Goal: Task Accomplishment & Management: Manage account settings

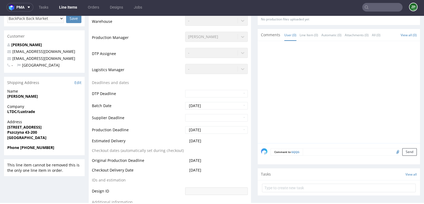
scroll to position [130, 0]
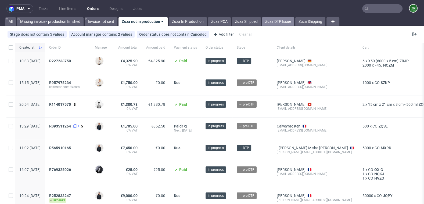
click at [280, 21] on link "Zuza DTP Issue" at bounding box center [278, 21] width 32 height 9
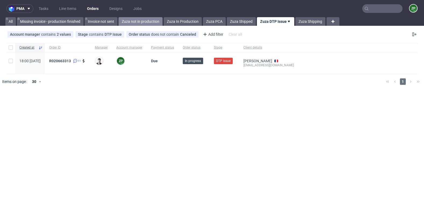
click at [138, 21] on link "Zuza not in production" at bounding box center [140, 21] width 44 height 9
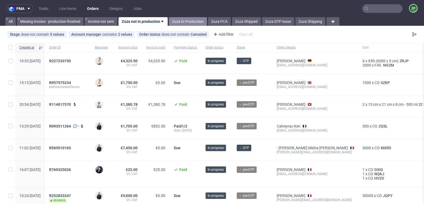
click at [184, 23] on link "Zuza In Production" at bounding box center [188, 21] width 38 height 9
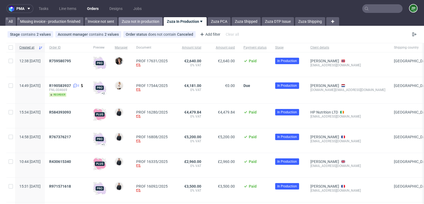
click at [141, 23] on link "Zuza not in production" at bounding box center [140, 21] width 44 height 9
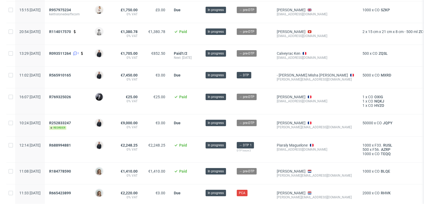
scroll to position [72, 0]
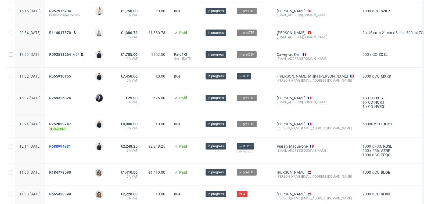
click at [71, 144] on span "R688994881" at bounding box center [60, 146] width 22 height 4
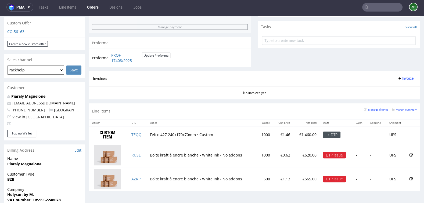
scroll to position [188, 0]
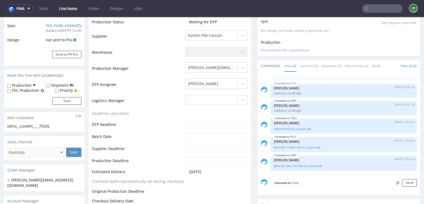
scroll to position [111, 0]
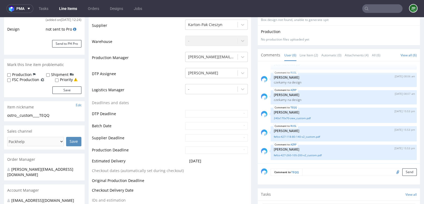
click at [310, 172] on textarea at bounding box center [359, 172] width 114 height 8
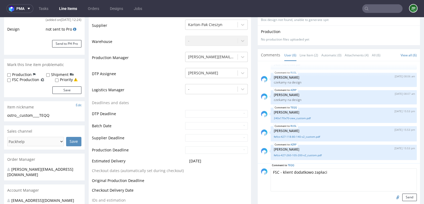
click at [272, 169] on textarea "FSC - klient dodatkowo zapłaci" at bounding box center [343, 179] width 146 height 23
click at [270, 168] on textarea "FSC - klient dodatkowo zapłaci" at bounding box center [343, 179] width 146 height 23
click at [310, 174] on textarea "prośba o FSC - klient dodatkowo zapłaci" at bounding box center [343, 179] width 146 height 23
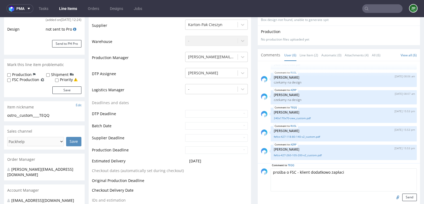
scroll to position [112, 0]
type textarea "prośba o FSC - klient dodatkowo zapłaci"
click at [403, 199] on button "Send" at bounding box center [409, 197] width 14 height 8
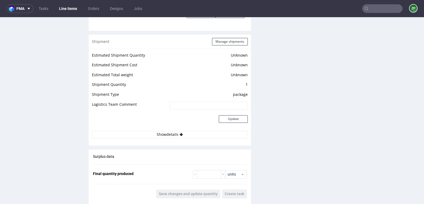
scroll to position [809, 0]
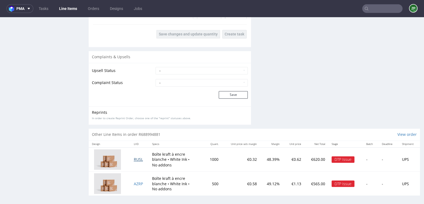
click at [137, 159] on span "RUSL" at bounding box center [138, 159] width 9 height 5
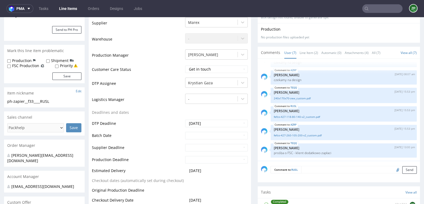
scroll to position [136, 0]
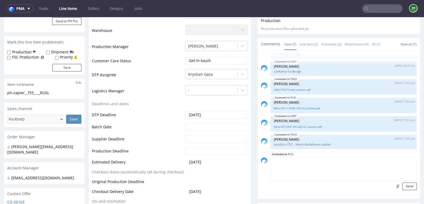
click at [315, 161] on textarea at bounding box center [343, 168] width 146 height 23
paste textarea "prośba o FSC - klient dodatkowo zapłaci"
type textarea "prośba o FSC - klient dodatkowo zapłaci"
click at [402, 186] on button "Send" at bounding box center [409, 187] width 14 height 8
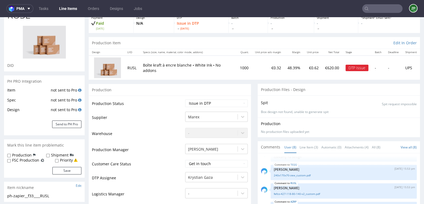
scroll to position [0, 0]
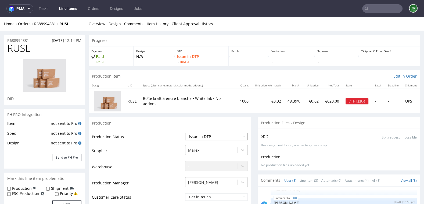
click at [203, 136] on select "Waiting for Artwork Waiting for Diecut Waiting for Mockup Waiting for DTP Waiti…" at bounding box center [216, 137] width 63 height 8
click at [185, 133] on select "Waiting for Artwork Waiting for Diecut Waiting for Mockup Waiting for DTP Waiti…" at bounding box center [216, 137] width 63 height 8
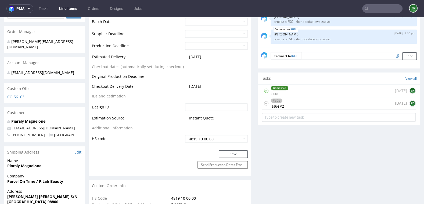
scroll to position [249, 0]
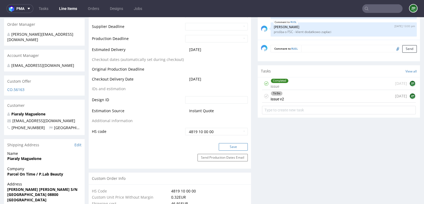
click at [236, 144] on button "Save" at bounding box center [233, 147] width 29 height 8
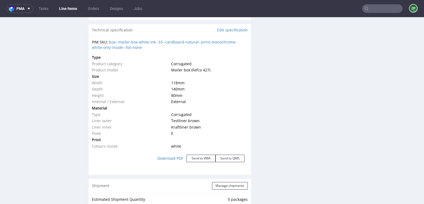
scroll to position [810, 0]
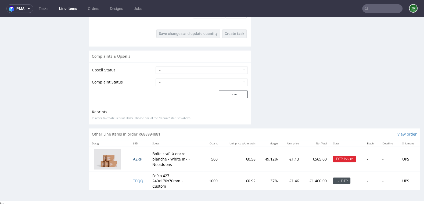
click at [135, 156] on span "AZRP" at bounding box center [137, 158] width 9 height 5
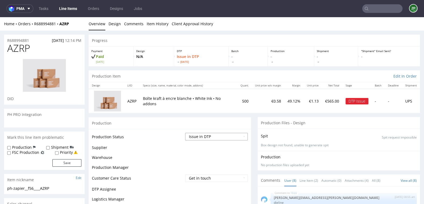
scroll to position [52, 0]
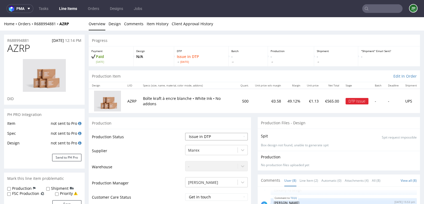
click at [223, 137] on select "Waiting for Artwork Waiting for Diecut Waiting for Mockup Waiting for DTP Waiti…" at bounding box center [216, 137] width 63 height 8
select select "back_for_dtp"
click at [185, 133] on select "Waiting for Artwork Waiting for Diecut Waiting for Mockup Waiting for DTP Waiti…" at bounding box center [216, 137] width 63 height 8
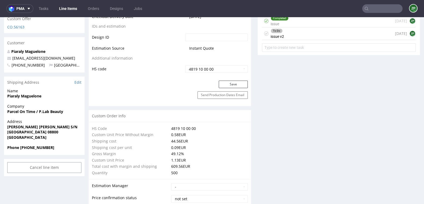
scroll to position [313, 0]
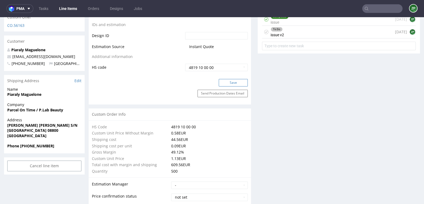
click at [234, 80] on button "Save" at bounding box center [233, 83] width 29 height 8
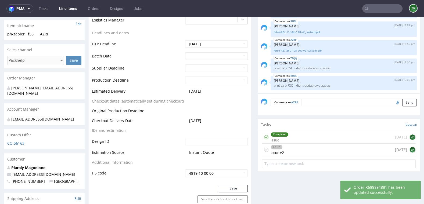
scroll to position [195, 0]
click at [311, 101] on textarea at bounding box center [358, 103] width 115 height 8
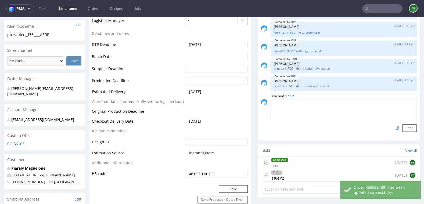
paste textarea "prośba o FSC - klient dodatkowo zapłaci"
type textarea "prośba o FSC - klient dodatkowo zapłaci"
click at [404, 128] on button "Send" at bounding box center [409, 128] width 14 height 8
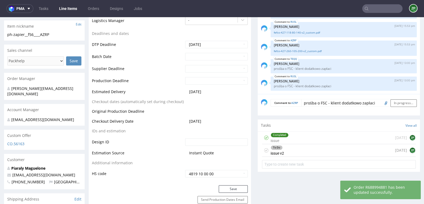
click at [303, 151] on div "To Do issue v2 today ZP" at bounding box center [339, 150] width 154 height 13
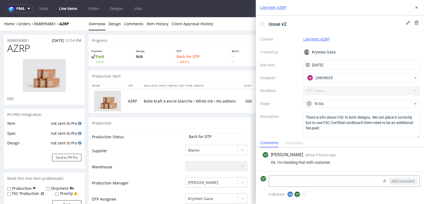
scroll to position [70, 0]
click at [287, 180] on textarea at bounding box center [324, 181] width 110 height 11
paste textarea "prośba o FSC - klient dodatkowo zapłaci"
type textarea "prośba o FSC - klient dodatkowo zapłaci"
click at [399, 181] on span "Add comment" at bounding box center [403, 181] width 24 height 4
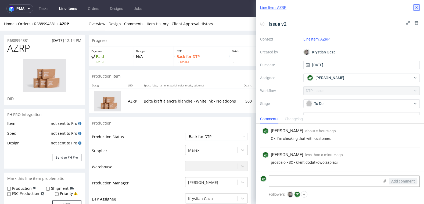
click at [417, 5] on icon at bounding box center [416, 7] width 4 height 4
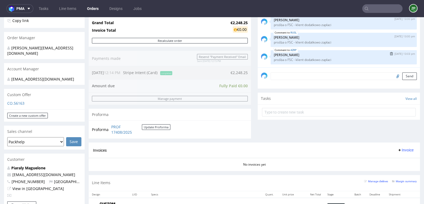
scroll to position [127, 0]
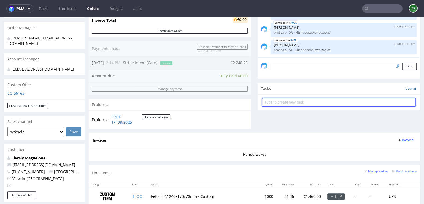
click at [295, 103] on input "text" at bounding box center [339, 102] width 154 height 9
type input "payment link"
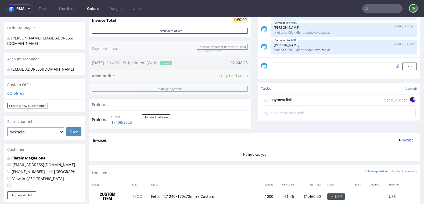
click at [291, 70] on div "Send" at bounding box center [338, 67] width 162 height 21
click at [286, 64] on textarea at bounding box center [343, 67] width 146 height 8
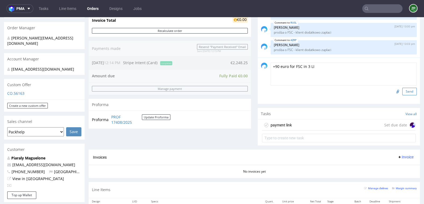
type textarea "+90 euro for FSC in 3 LI"
click at [408, 94] on button "Send" at bounding box center [409, 92] width 14 height 8
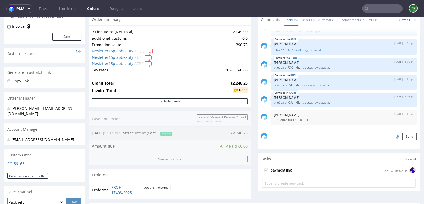
scroll to position [60, 0]
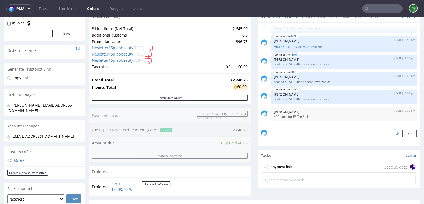
click at [301, 165] on div "payment link Set due date" at bounding box center [339, 167] width 154 height 11
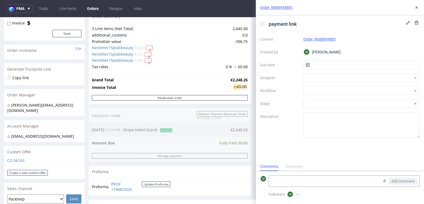
scroll to position [4, 0]
click at [319, 65] on input "text" at bounding box center [361, 65] width 117 height 9
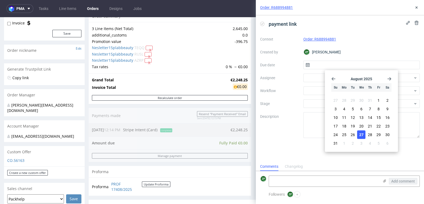
click at [360, 136] on span "27" at bounding box center [361, 134] width 4 height 5
type input "27/08/2025"
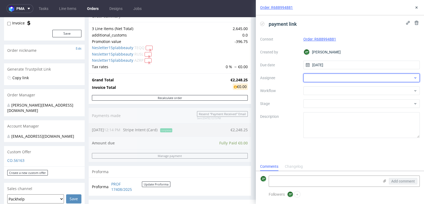
click at [340, 77] on div at bounding box center [361, 78] width 117 height 9
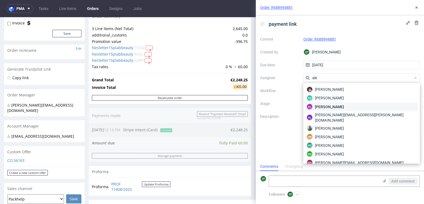
type input "ale"
click at [342, 105] on span "Aleksandra Łętowska" at bounding box center [329, 106] width 29 height 5
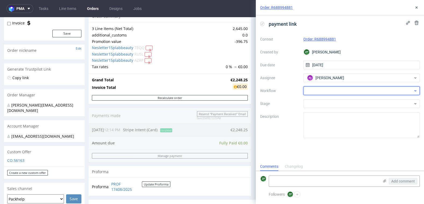
click at [316, 90] on div at bounding box center [361, 90] width 117 height 9
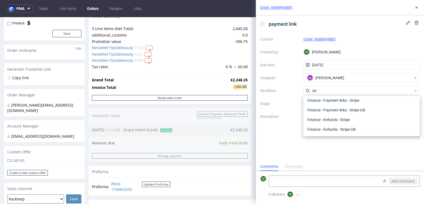
scroll to position [10, 0]
type input "strip"
click at [337, 101] on div "Finance - Payment links - Stripe" at bounding box center [361, 100] width 112 height 10
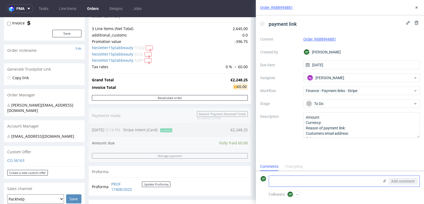
click at [286, 181] on textarea at bounding box center [324, 181] width 110 height 11
click at [290, 181] on textarea "90 euro za FSC" at bounding box center [324, 181] width 110 height 11
type textarea "90 euro za certyfikta FSC"
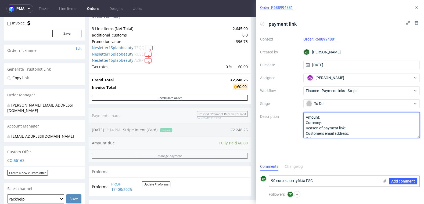
click at [328, 117] on textarea "Amount: Currency: Reason of payment link: Customers email address: Other:" at bounding box center [361, 125] width 117 height 26
click at [329, 122] on textarea "Amount: Currency: Reason of payment link: Customers email address: Other:" at bounding box center [361, 125] width 117 height 26
click at [358, 133] on textarea "Amount: Currency: Reason of payment link: Customers email address: Other:" at bounding box center [361, 125] width 117 height 26
paste textarea "maguelone@plab-beauty.com"
type textarea "Amount: 90 Currency: euro Reason of payment link: Customers email address:mague…"
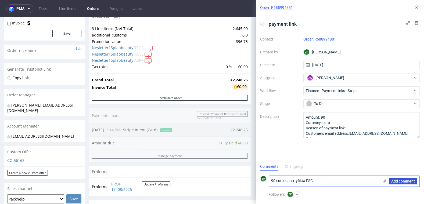
click at [396, 181] on span "Add comment" at bounding box center [403, 181] width 24 height 4
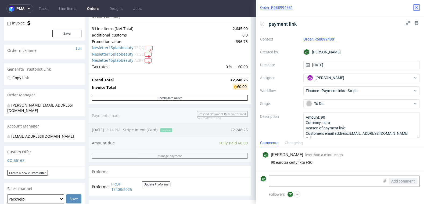
click at [416, 5] on icon at bounding box center [416, 7] width 4 height 4
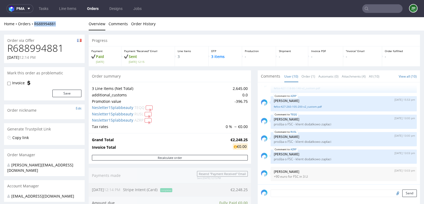
click at [93, 8] on link "Orders" at bounding box center [93, 8] width 18 height 9
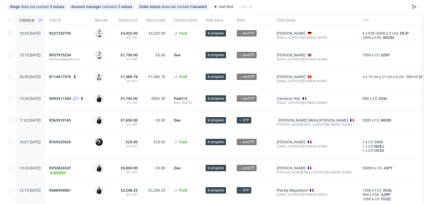
scroll to position [27, 0]
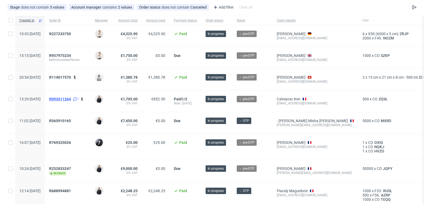
click at [71, 97] on span "R093511264" at bounding box center [60, 99] width 22 height 4
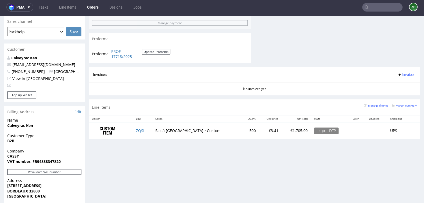
scroll to position [226, 0]
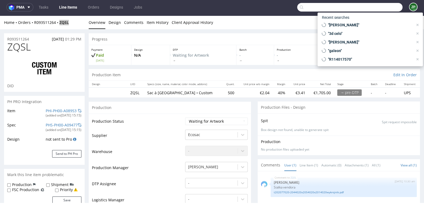
click at [372, 7] on input "text" at bounding box center [349, 7] width 105 height 9
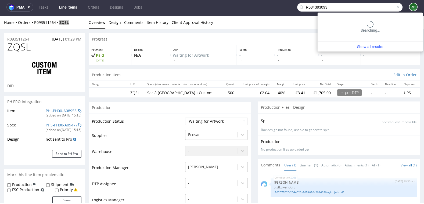
type input "R584393093"
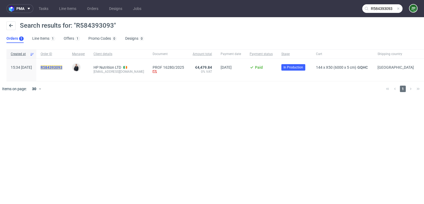
click at [62, 66] on mark "R584393093" at bounding box center [52, 67] width 22 height 4
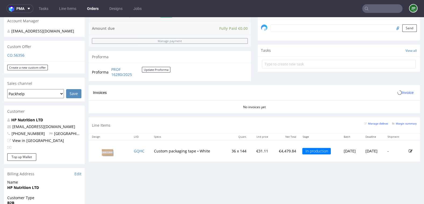
scroll to position [179, 0]
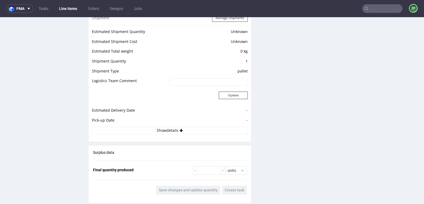
scroll to position [581, 0]
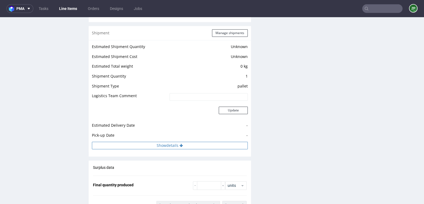
click at [171, 142] on button "Show details" at bounding box center [170, 146] width 156 height 8
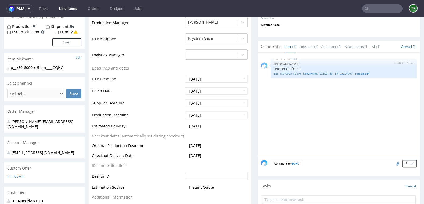
scroll to position [0, 0]
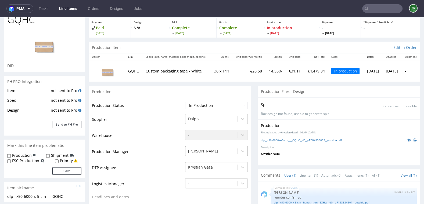
click at [222, 154] on div "Gajda Filip" at bounding box center [216, 150] width 63 height 8
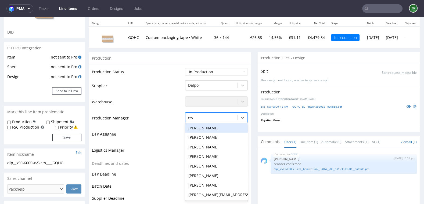
type input "ewa"
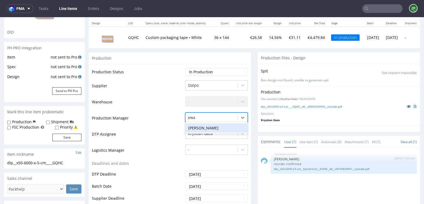
click at [195, 130] on div "Ewa Prus" at bounding box center [216, 128] width 63 height 10
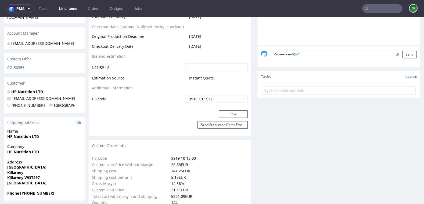
scroll to position [288, 0]
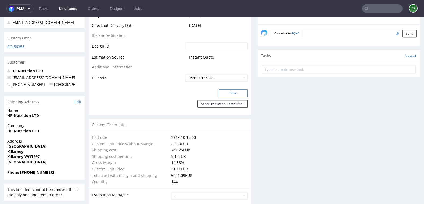
click at [228, 93] on button "Save" at bounding box center [233, 93] width 29 height 8
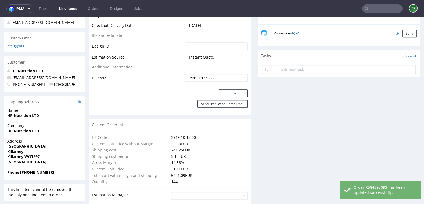
scroll to position [0, 0]
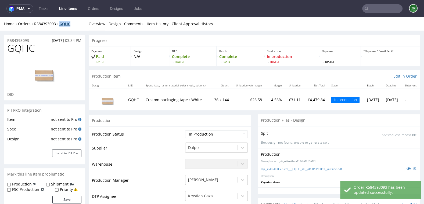
copy strong "GQHC"
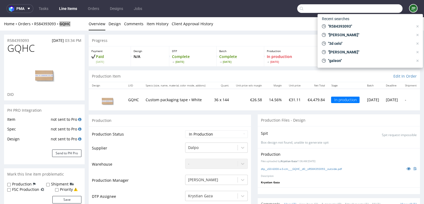
click at [382, 5] on input "text" at bounding box center [349, 8] width 105 height 9
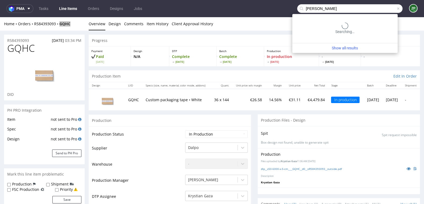
type input "devitry"
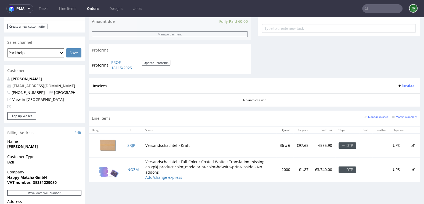
scroll to position [205, 0]
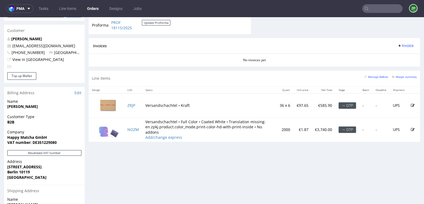
scroll to position [240, 0]
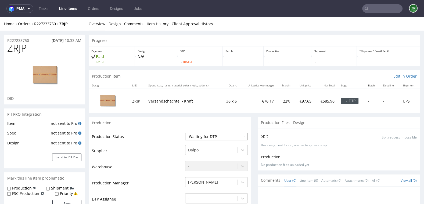
click at [232, 136] on select "Waiting for Artwork Waiting for Diecut Waiting for Mockup Waiting for DTP Waiti…" at bounding box center [216, 137] width 63 height 8
select select "pre_dtp_waiting_for_artwork"
click at [185, 133] on select "Waiting for Artwork Waiting for Diecut Waiting for Mockup Waiting for DTP Waiti…" at bounding box center [216, 137] width 63 height 8
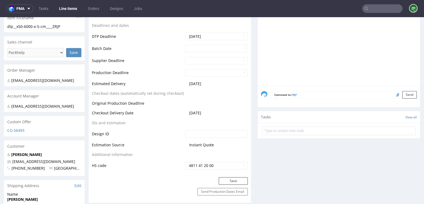
scroll to position [227, 0]
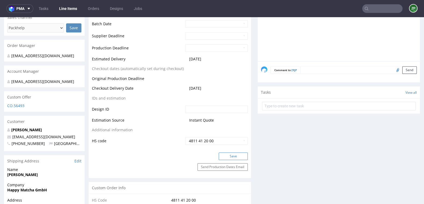
click at [224, 154] on button "Save" at bounding box center [233, 156] width 29 height 8
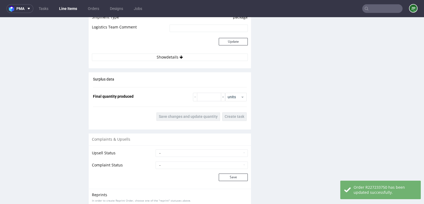
scroll to position [737, 0]
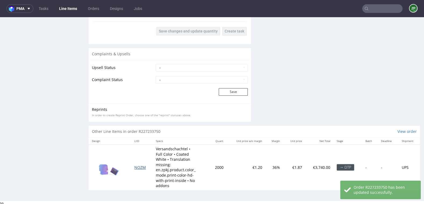
click at [137, 165] on span "NOZM" at bounding box center [140, 167] width 12 height 5
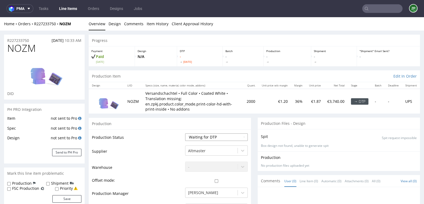
click at [229, 135] on select "Waiting for Artwork Waiting for Diecut Waiting for Mockup Waiting for DTP Waiti…" at bounding box center [216, 137] width 63 height 8
select select "pre_dtp_waiting_for_artwork"
click at [185, 133] on select "Waiting for Artwork Waiting for Diecut Waiting for Mockup Waiting for DTP Waiti…" at bounding box center [216, 137] width 63 height 8
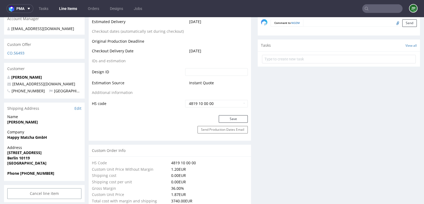
scroll to position [285, 0]
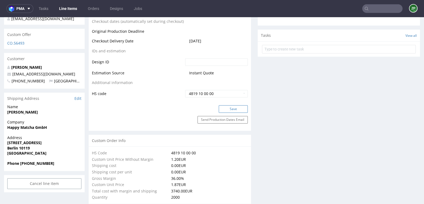
click at [231, 110] on button "Save" at bounding box center [233, 109] width 29 height 8
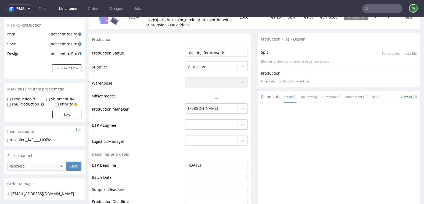
scroll to position [0, 0]
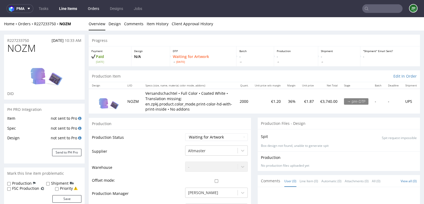
click at [88, 10] on link "Orders" at bounding box center [94, 8] width 18 height 9
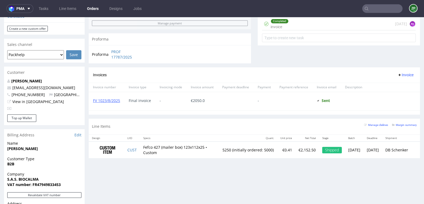
scroll to position [206, 0]
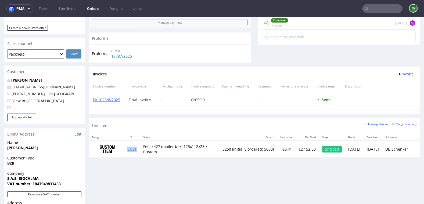
click at [131, 150] on td "CUST" at bounding box center [132, 149] width 16 height 17
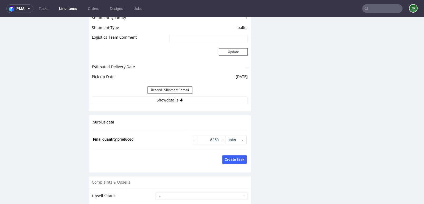
scroll to position [767, 0]
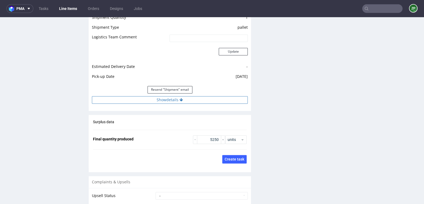
click at [196, 100] on button "Show details" at bounding box center [170, 100] width 156 height 8
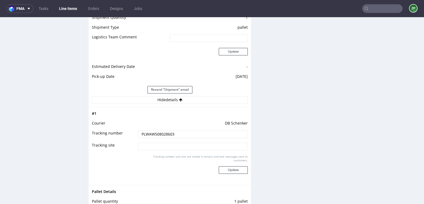
click at [146, 135] on input "PLWAW508028603" at bounding box center [193, 134] width 110 height 8
click at [146, 134] on input "PLWAW508028603" at bounding box center [193, 134] width 110 height 8
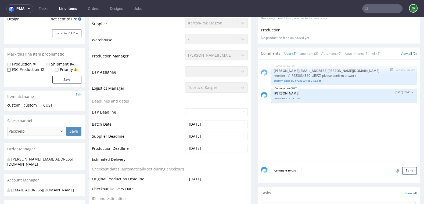
scroll to position [0, 0]
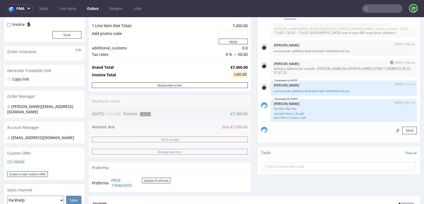
scroll to position [61, 0]
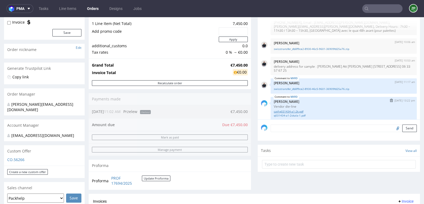
click at [279, 110] on link "catf-q031434-a1-2k.pdf" at bounding box center [344, 112] width 140 height 4
click at [285, 114] on link "q031434-a1-2skala-1.pdf" at bounding box center [344, 116] width 140 height 4
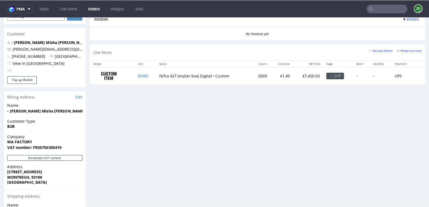
scroll to position [245, 0]
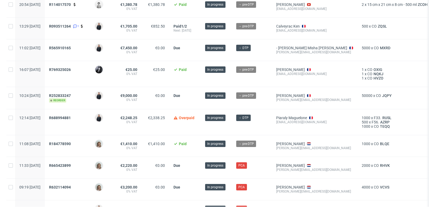
scroll to position [99, 0]
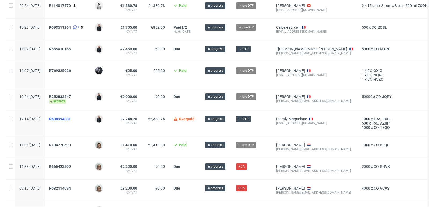
click at [71, 117] on span "R688994881" at bounding box center [60, 119] width 22 height 4
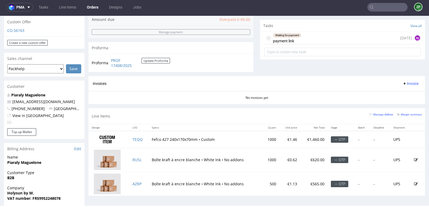
scroll to position [189, 0]
click at [133, 142] on td "TEQQ" at bounding box center [138, 139] width 19 height 17
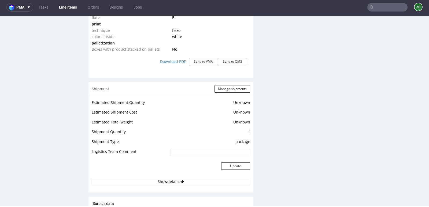
scroll to position [806, 0]
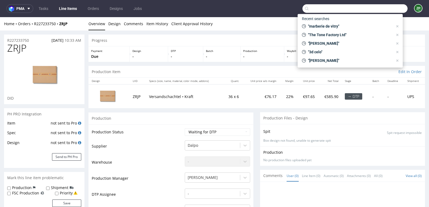
scroll to position [405, 0]
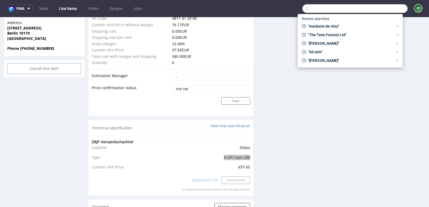
click at [312, 7] on input "text" at bounding box center [355, 8] width 105 height 9
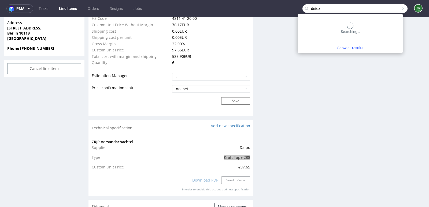
type input "detox"
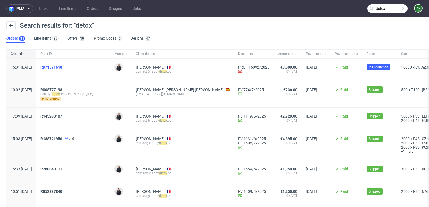
click at [62, 67] on span "R971571618" at bounding box center [52, 67] width 22 height 4
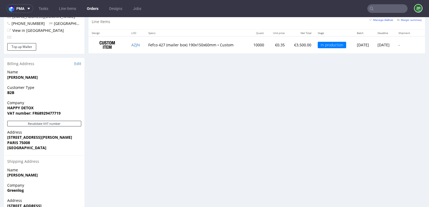
scroll to position [308, 0]
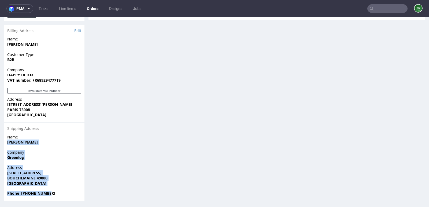
drag, startPoint x: 7, startPoint y: 141, endPoint x: 56, endPoint y: 194, distance: 72.0
click at [56, 194] on section "Billing Address Edit Name Sailley Julian Customer Type B2B Company HAPPY DETOX …" at bounding box center [44, 113] width 81 height 176
copy section "Sailley Julian Company Greenlog Address 32 rue du Champ de l’Aire BOUCHEMAINE 4…"
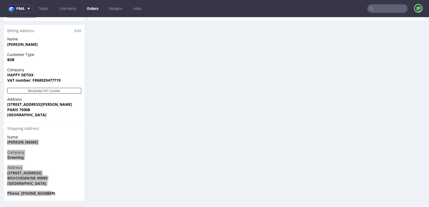
click at [94, 8] on link "Orders" at bounding box center [93, 8] width 18 height 9
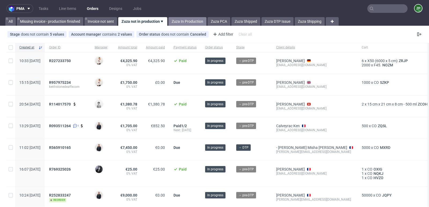
click at [183, 23] on link "Zuza In Production" at bounding box center [188, 21] width 38 height 9
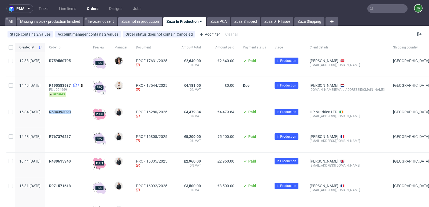
click at [148, 21] on link "Zuza not in production" at bounding box center [140, 21] width 44 height 9
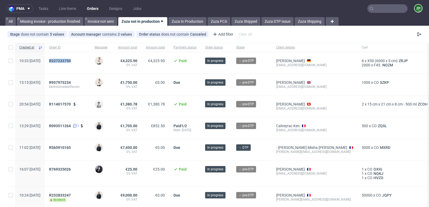
click at [303, 65] on div "rei.matsuoka@matchasome.com" at bounding box center [314, 65] width 77 height 4
drag, startPoint x: 290, startPoint y: 64, endPoint x: 289, endPoint y: 59, distance: 4.6
click at [289, 59] on div "Rei Matsuoka rei.matsuoka@matchasome.com" at bounding box center [315, 62] width 86 height 21
copy span "Rei Matsuoka rei.matsuoka@matchasome.com"
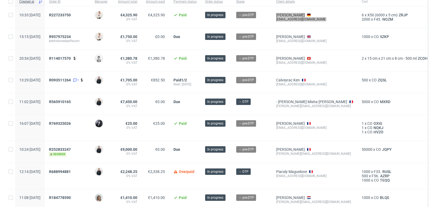
scroll to position [50, 0]
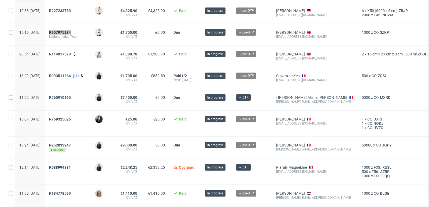
copy span "R957975234"
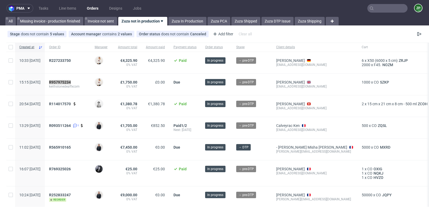
scroll to position [0, 0]
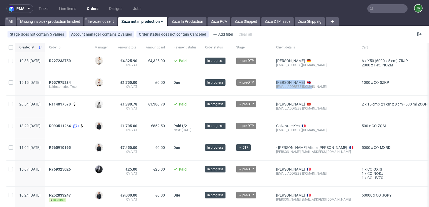
drag, startPoint x: 332, startPoint y: 89, endPoint x: 286, endPoint y: 83, distance: 45.5
click at [286, 83] on div "15:15 Mon 25.08.2025 R957975234 keithstonedeaffxcom Mari Fok £1,750.00 0% VAT £…" at bounding box center [224, 85] width 436 height 22
copy div "→ pre-DTP Luke Hilton luke@stonedeaffx.com"
click at [71, 102] on span "R114017570" at bounding box center [60, 104] width 22 height 4
drag, startPoint x: 290, startPoint y: 123, endPoint x: 330, endPoint y: 130, distance: 40.5
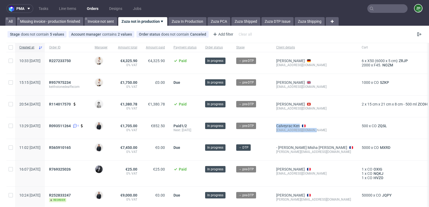
click at [330, 130] on div "Calveyrac Ken kencalveyrac@icloud.com" at bounding box center [315, 128] width 86 height 21
copy span "Calveyrac Ken kencalveyrac@icloud.com"
drag, startPoint x: 287, startPoint y: 102, endPoint x: 325, endPoint y: 109, distance: 38.2
click at [325, 109] on div "Gerber Corina info@oberruntiger.ch" at bounding box center [315, 106] width 86 height 21
copy span "Gerber Corina info@oberruntiger.ch"
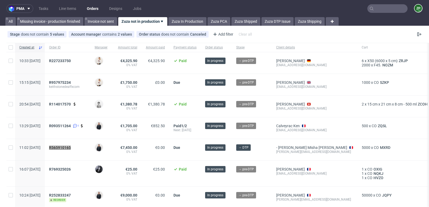
copy span "R565910165"
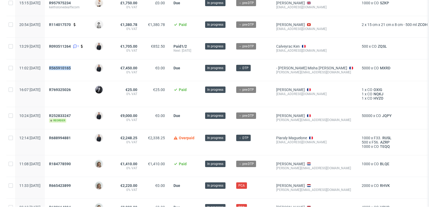
scroll to position [86, 0]
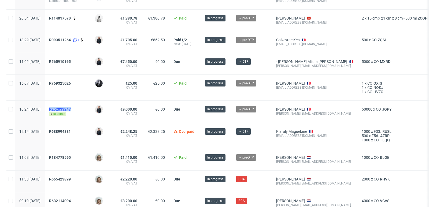
copy span "R252833247"
copy span "R688994881"
drag, startPoint x: 337, startPoint y: 134, endPoint x: 289, endPoint y: 130, distance: 48.5
click at [289, 130] on div "Piaraly Maguelone maguelone@plab-beauty.com" at bounding box center [315, 136] width 86 height 26
copy span "Piaraly Maguelone maguelone@plab-beauty.com"
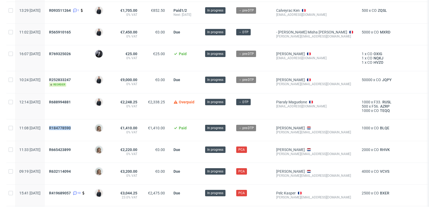
scroll to position [108, 0]
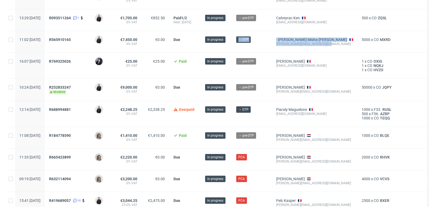
drag, startPoint x: 286, startPoint y: 35, endPoint x: 343, endPoint y: 45, distance: 58.0
click at [343, 45] on div "11:02 Thu 21.08.2025 R565910165 Adrian Margula €7,450.00 0% VAT €0.00 Due In pr…" at bounding box center [224, 42] width 436 height 22
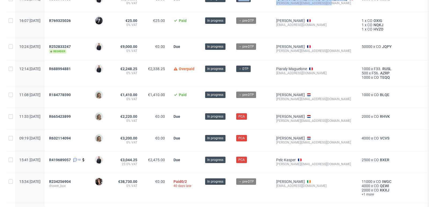
scroll to position [150, 0]
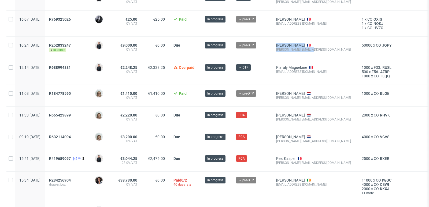
drag, startPoint x: 332, startPoint y: 50, endPoint x: 284, endPoint y: 43, distance: 48.5
click at [284, 43] on div "10:24 Tue 19.08.2025 R252833247 reorder Adrian Margula €9,000.00 0% VAT €0.00 D…" at bounding box center [224, 48] width 436 height 22
click at [71, 90] on div "R184778590" at bounding box center [68, 95] width 46 height 21
click at [70, 92] on span "R184778590" at bounding box center [60, 94] width 22 height 4
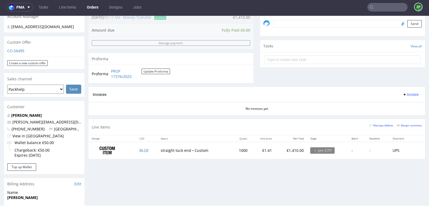
scroll to position [174, 0]
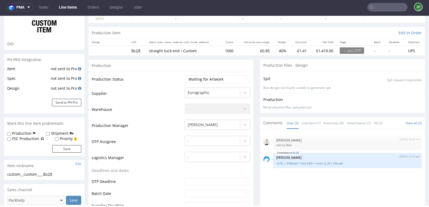
scroll to position [99, 0]
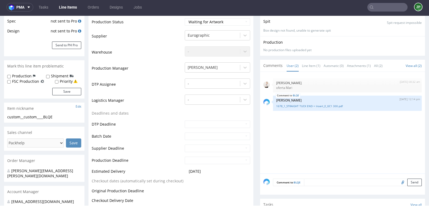
click at [321, 180] on textarea at bounding box center [363, 183] width 118 height 8
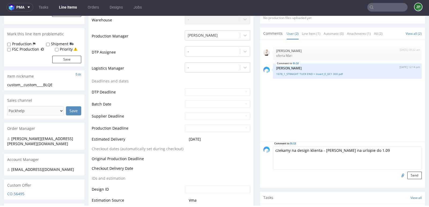
scroll to position [132, 0]
type textarea "czekamy na design klienta - Kate na urlopie do 1.09"
click at [410, 172] on button "Send" at bounding box center [415, 176] width 14 height 8
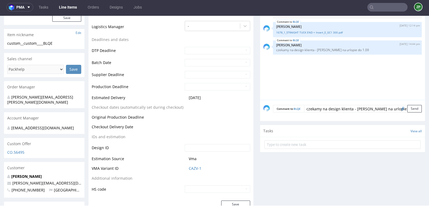
scroll to position [0, 0]
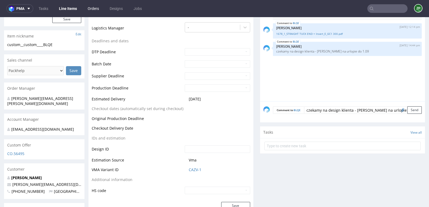
click at [94, 10] on link "Orders" at bounding box center [94, 8] width 18 height 9
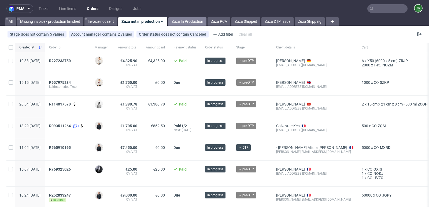
click at [178, 19] on link "Zuza In Production" at bounding box center [188, 21] width 38 height 9
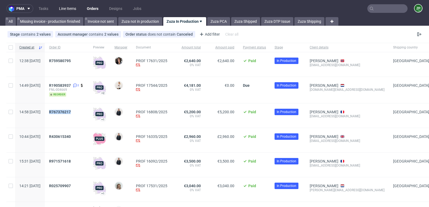
click at [73, 10] on link "Line Items" at bounding box center [68, 8] width 24 height 9
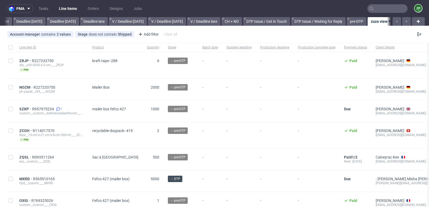
scroll to position [0, 579]
click at [246, 48] on span "Supplier deadline" at bounding box center [239, 47] width 25 height 5
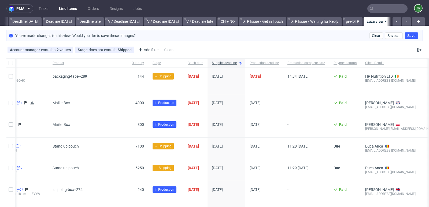
scroll to position [0, 86]
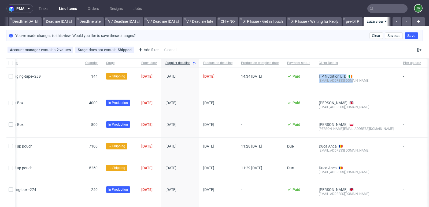
drag, startPoint x: 351, startPoint y: 80, endPoint x: 319, endPoint y: 77, distance: 31.9
click at [319, 77] on div "HP Nutrition LTD info@hpnutrition.ie" at bounding box center [357, 81] width 84 height 26
drag, startPoint x: 320, startPoint y: 100, endPoint x: 362, endPoint y: 107, distance: 41.8
click at [362, 107] on div "Freddy Sheppard info@thesweetstore.co.uk" at bounding box center [357, 104] width 84 height 21
drag, startPoint x: 366, startPoint y: 127, endPoint x: 321, endPoint y: 123, distance: 45.3
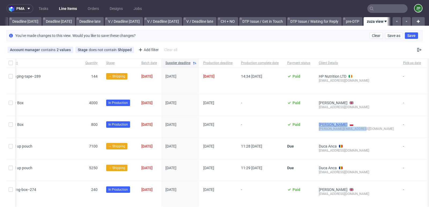
click at [321, 123] on span "Kamil Bednarski k.bednarski@grupanicro.com" at bounding box center [357, 127] width 76 height 9
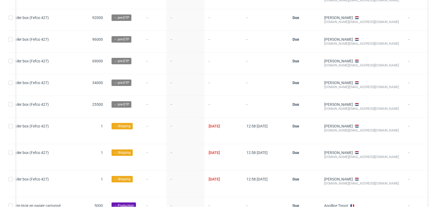
scroll to position [309, 0]
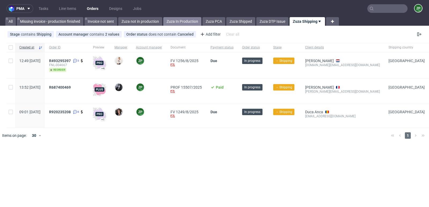
click at [190, 23] on link "Zuza In Production" at bounding box center [182, 21] width 38 height 9
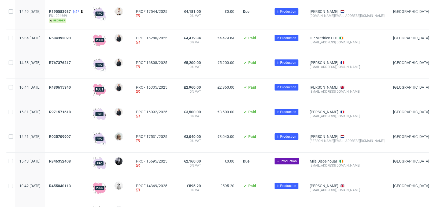
scroll to position [64, 0]
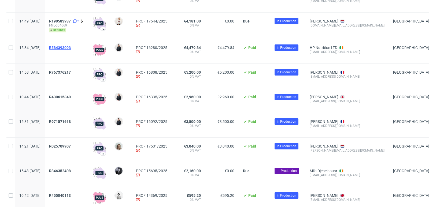
click at [71, 48] on span "R584393093" at bounding box center [60, 48] width 22 height 4
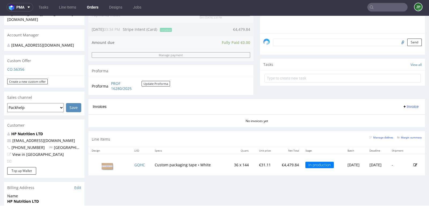
scroll to position [150, 0]
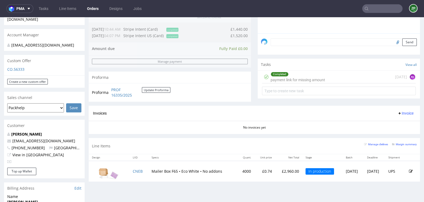
scroll to position [159, 0]
